Goal: Find contact information: Find contact information

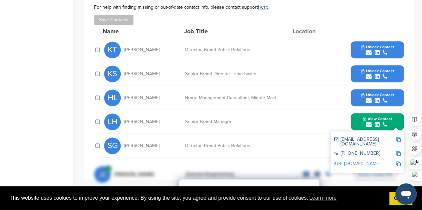
click at [365, 161] on link "http://www.linkedin.com/in/laurenhamlett" at bounding box center [357, 164] width 46 height 6
click at [399, 137] on img at bounding box center [398, 139] width 5 height 5
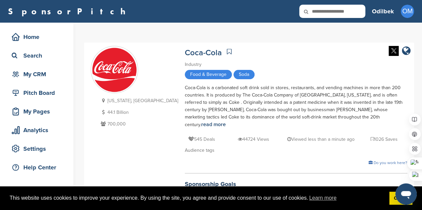
click at [52, 8] on link "SponsorPitch" at bounding box center [69, 11] width 122 height 9
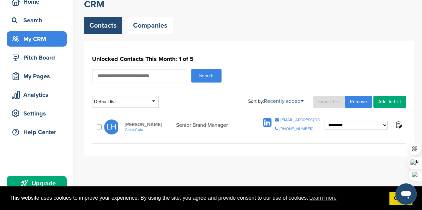
scroll to position [38, 0]
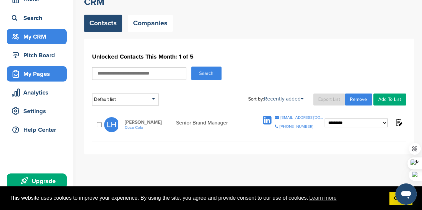
click at [58, 80] on div "My Pages" at bounding box center [37, 73] width 60 height 15
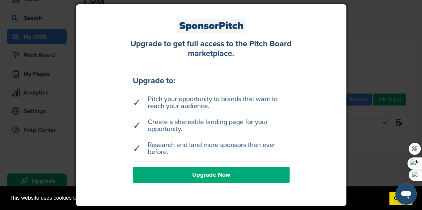
click at [367, 39] on div at bounding box center [211, 105] width 422 height 210
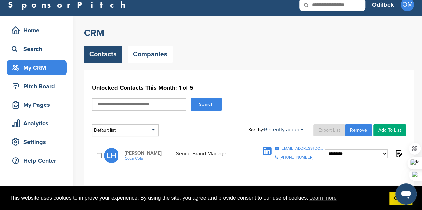
scroll to position [6, 0]
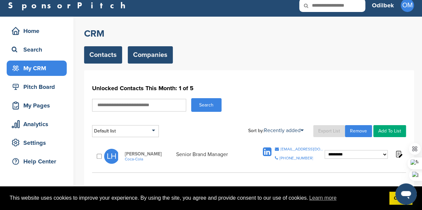
click at [152, 56] on link "Companies" at bounding box center [150, 54] width 45 height 17
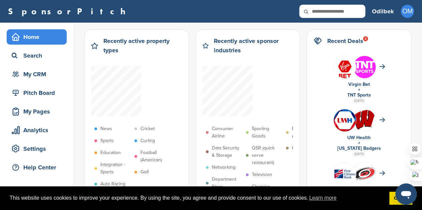
click at [341, 40] on h2 "Recent Deals 6" at bounding box center [345, 40] width 36 height 9
click at [340, 16] on input "text" at bounding box center [332, 11] width 66 height 13
type input "********"
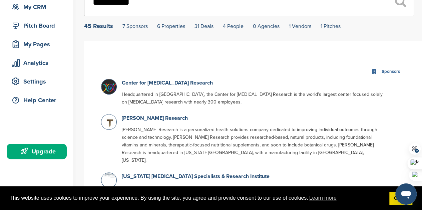
scroll to position [68, 0]
click at [139, 86] on link "Center for Infectious Disease Research" at bounding box center [167, 82] width 91 height 7
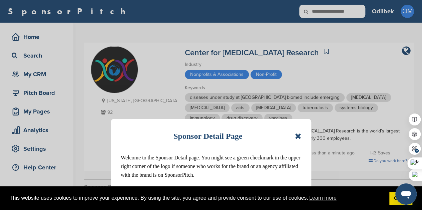
click at [297, 133] on icon at bounding box center [298, 136] width 6 height 8
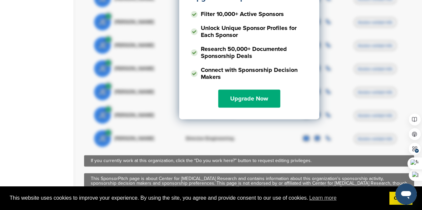
scroll to position [382, 0]
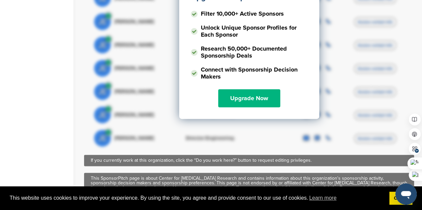
click at [267, 89] on link "Upgrade Now" at bounding box center [249, 98] width 62 height 18
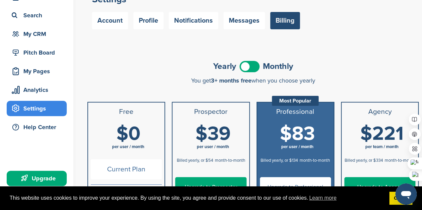
scroll to position [40, 0]
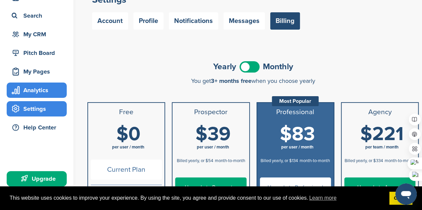
click at [51, 94] on div "Analytics" at bounding box center [38, 90] width 57 height 12
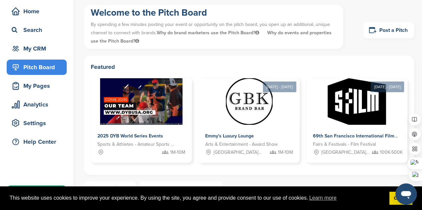
scroll to position [26, 0]
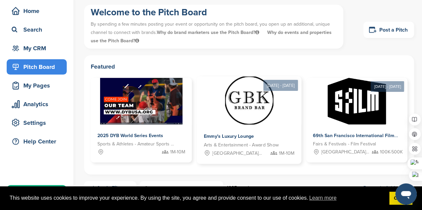
click at [229, 101] on img at bounding box center [249, 100] width 48 height 48
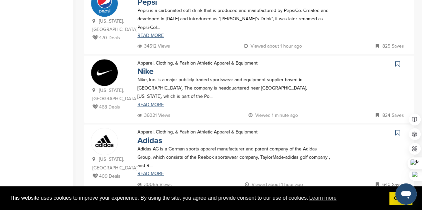
scroll to position [248, 0]
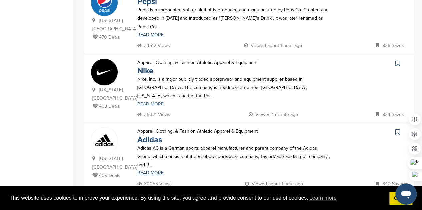
click at [153, 102] on link "READ MORE" at bounding box center [234, 104] width 194 height 5
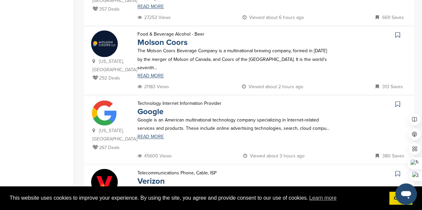
scroll to position [481, 0]
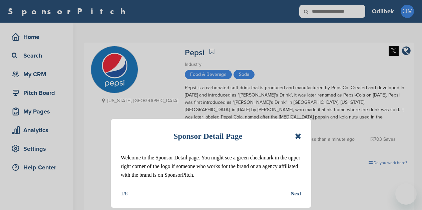
click at [300, 137] on icon at bounding box center [298, 136] width 6 height 8
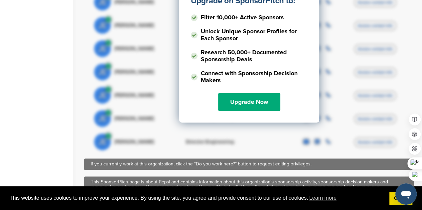
scroll to position [445, 0]
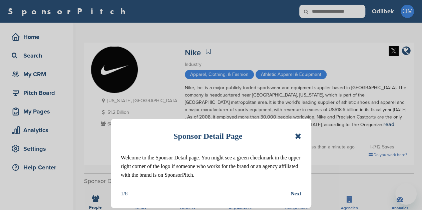
click at [296, 140] on div "Sponsor Detail Page" at bounding box center [211, 136] width 180 height 15
click at [297, 137] on icon at bounding box center [298, 136] width 6 height 8
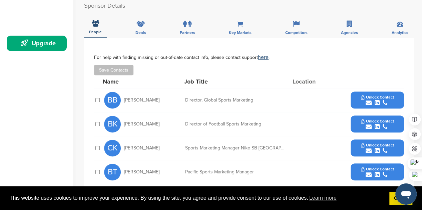
scroll to position [175, 0]
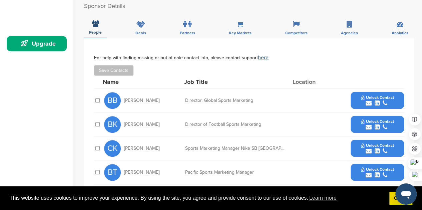
click at [390, 95] on span "Unlock Contact" at bounding box center [377, 97] width 33 height 5
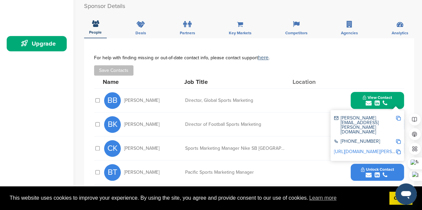
click at [398, 116] on img at bounding box center [398, 118] width 5 height 5
click at [327, 65] on div "Save Contacts" at bounding box center [249, 70] width 310 height 10
click at [361, 148] on div "submit" at bounding box center [377, 151] width 33 height 6
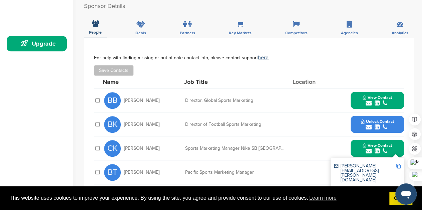
click at [397, 164] on img at bounding box center [398, 166] width 5 height 5
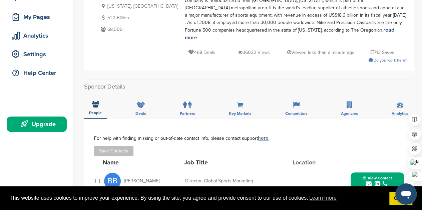
scroll to position [93, 0]
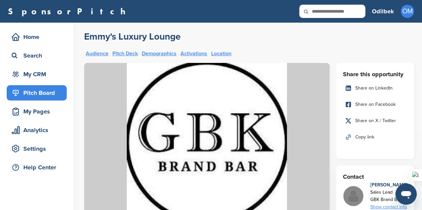
scroll to position [147, 0]
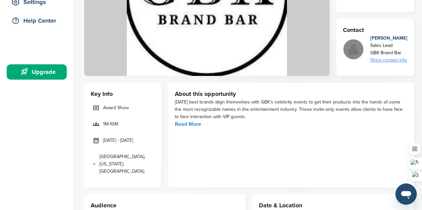
click at [395, 59] on div "Show contact info" at bounding box center [388, 60] width 37 height 7
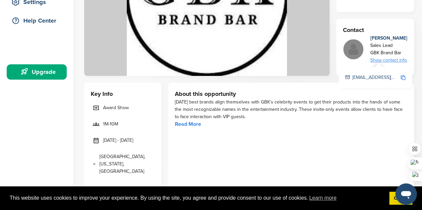
click at [403, 77] on img at bounding box center [402, 77] width 5 height 5
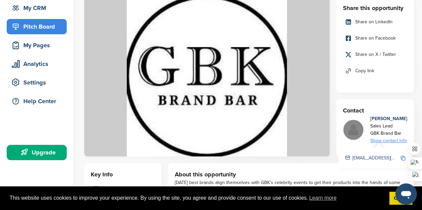
scroll to position [66, 0]
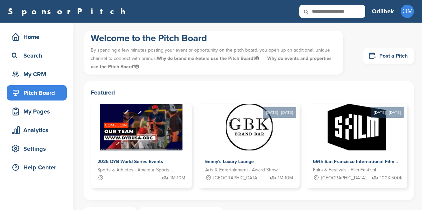
scroll to position [26, 0]
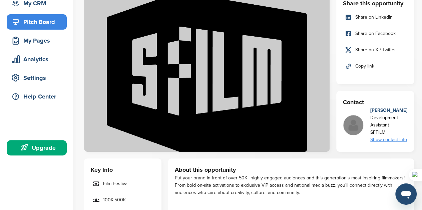
scroll to position [81, 0]
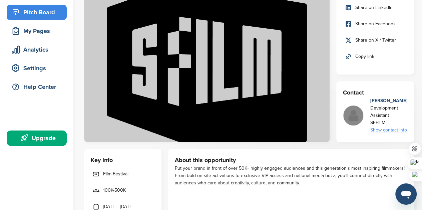
click at [383, 130] on div "Show contact info" at bounding box center [388, 130] width 37 height 7
click at [402, 147] on img at bounding box center [402, 147] width 5 height 5
click at [402, 146] on img at bounding box center [402, 147] width 5 height 5
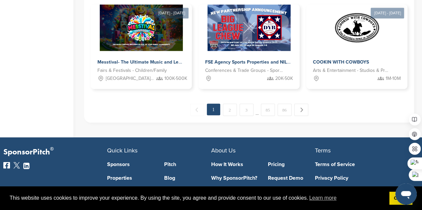
scroll to position [529, 0]
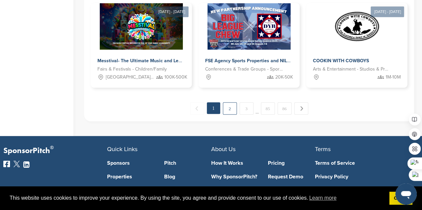
click at [231, 107] on link "2" at bounding box center [230, 108] width 14 height 12
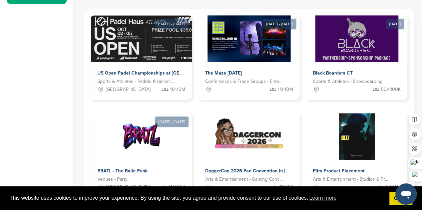
scroll to position [234, 0]
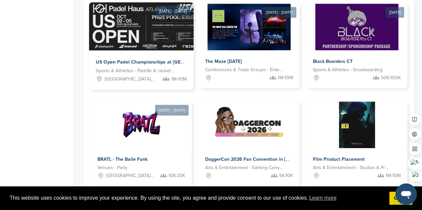
click at [159, 76] on div "Atlanta, GA 1M-10M" at bounding box center [141, 79] width 91 height 8
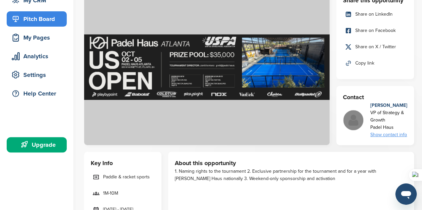
scroll to position [118, 0]
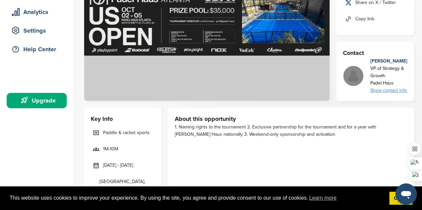
click at [385, 90] on div "Show contact info" at bounding box center [388, 90] width 37 height 7
click at [402, 107] on img at bounding box center [402, 108] width 5 height 5
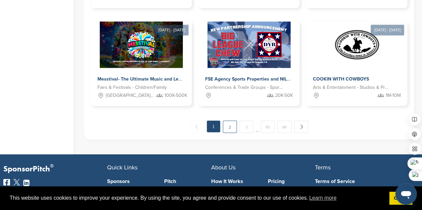
click at [231, 127] on link "2" at bounding box center [230, 127] width 14 height 12
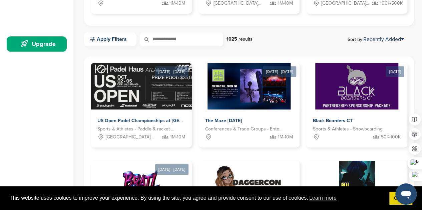
scroll to position [175, 0]
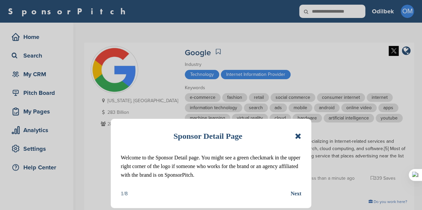
click at [299, 134] on icon at bounding box center [298, 136] width 6 height 8
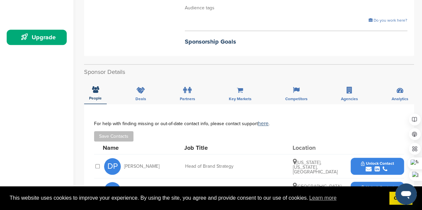
scroll to position [261, 0]
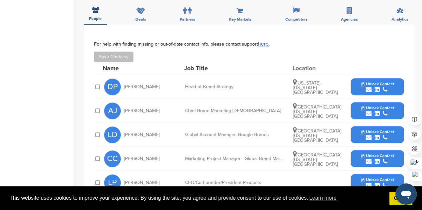
click at [375, 132] on span "Unlock Contact" at bounding box center [377, 132] width 33 height 5
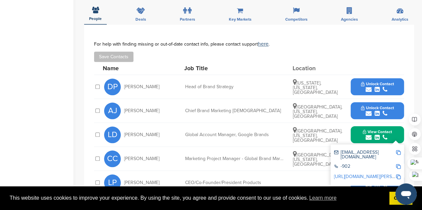
click at [398, 152] on img at bounding box center [398, 152] width 5 height 5
click at [397, 152] on img at bounding box center [398, 152] width 5 height 5
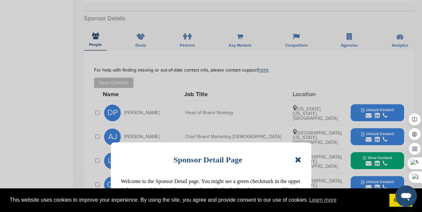
scroll to position [237, 0]
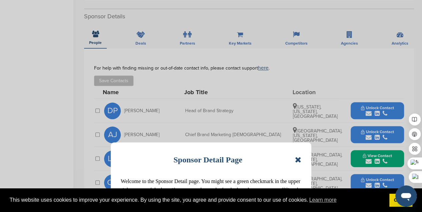
click at [295, 161] on icon at bounding box center [298, 160] width 6 height 8
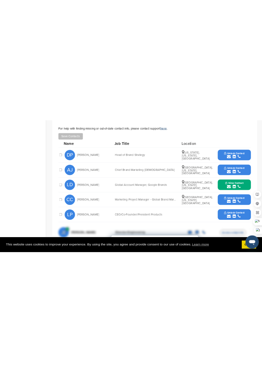
scroll to position [292, 0]
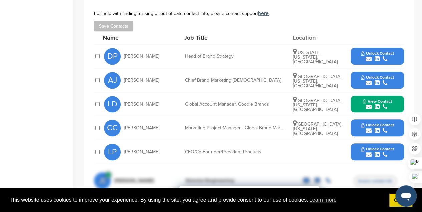
click at [9, 32] on div "Home Search My CRM Pitch Board My Pages Analytics Settings Help Center Upgrade" at bounding box center [36, 98] width 73 height 735
